Goal: Information Seeking & Learning: Learn about a topic

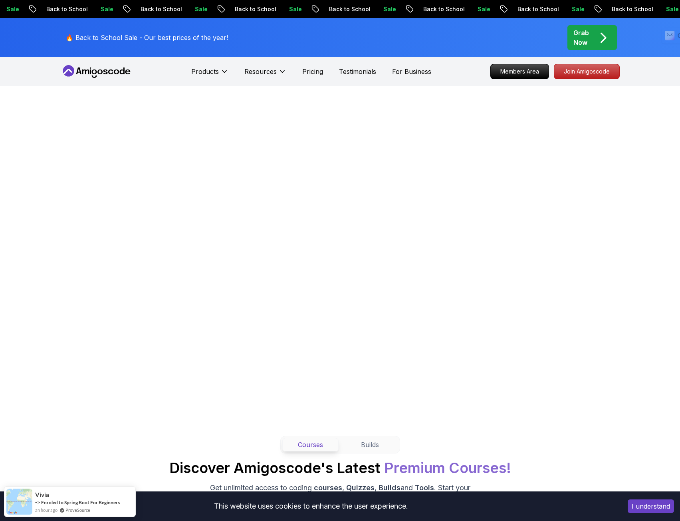
click at [599, 38] on icon "pre-order" at bounding box center [604, 38] width 16 height 16
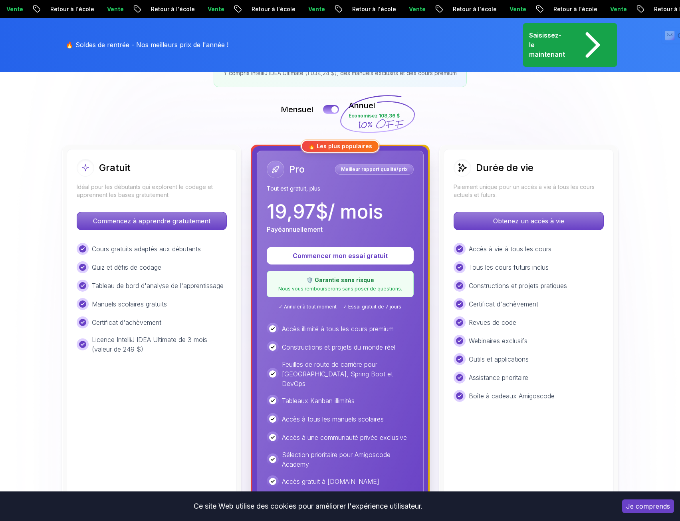
scroll to position [160, 0]
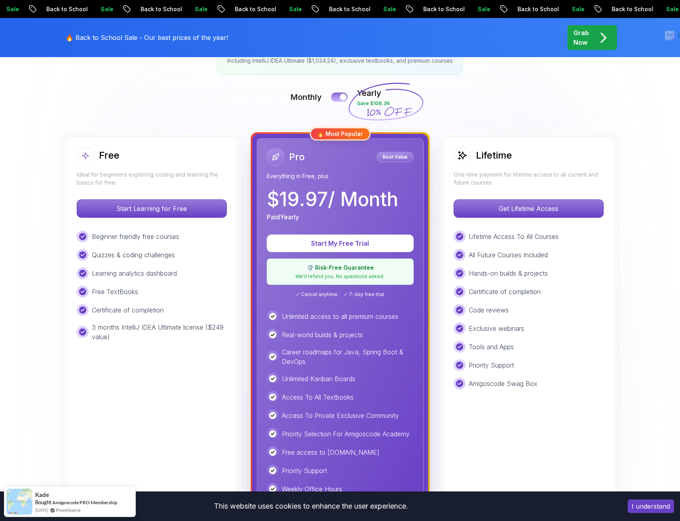
click at [338, 99] on button at bounding box center [339, 96] width 17 height 9
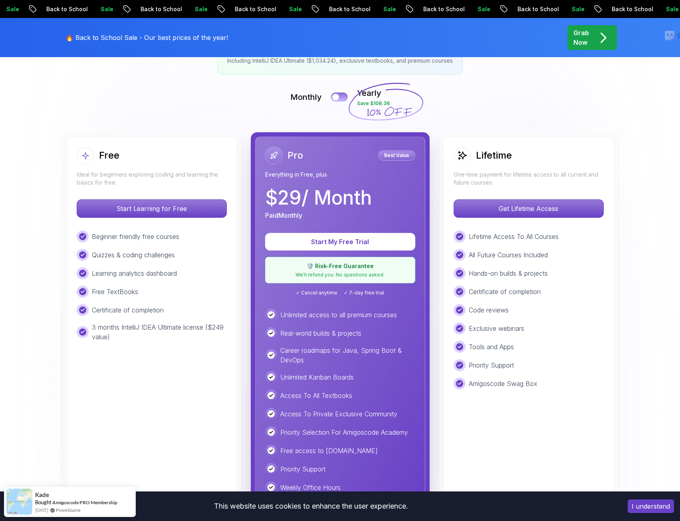
click at [338, 99] on div at bounding box center [335, 97] width 7 height 7
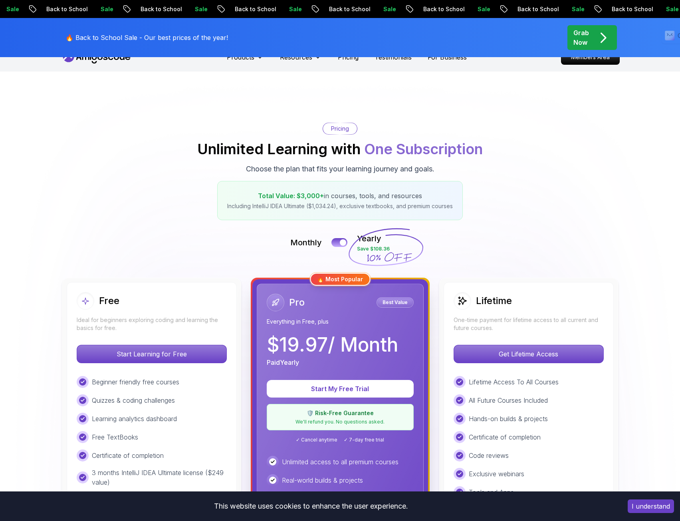
scroll to position [0, 0]
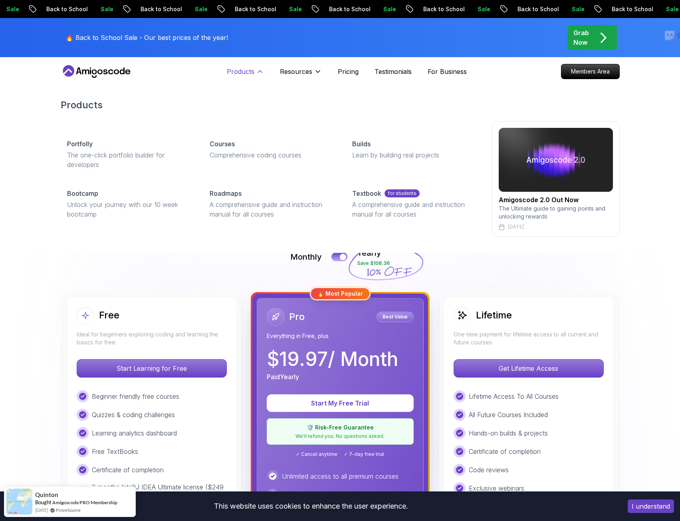
click at [248, 71] on p "Products" at bounding box center [241, 72] width 28 height 10
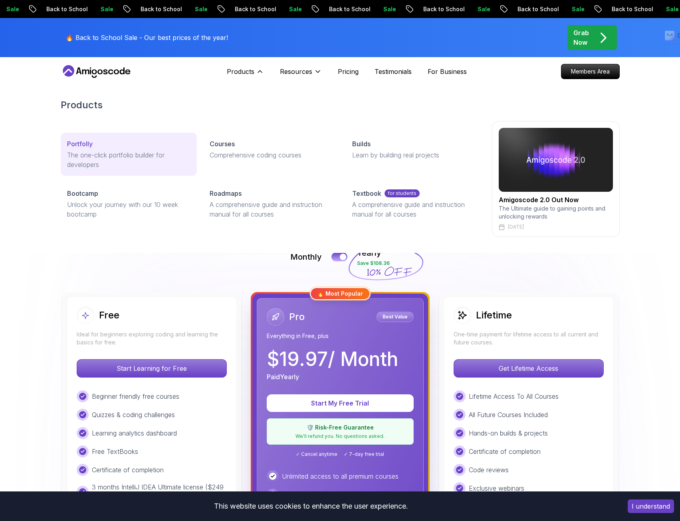
click at [128, 145] on div "Portfolly" at bounding box center [128, 144] width 123 height 10
